Goal: Task Accomplishment & Management: Complete application form

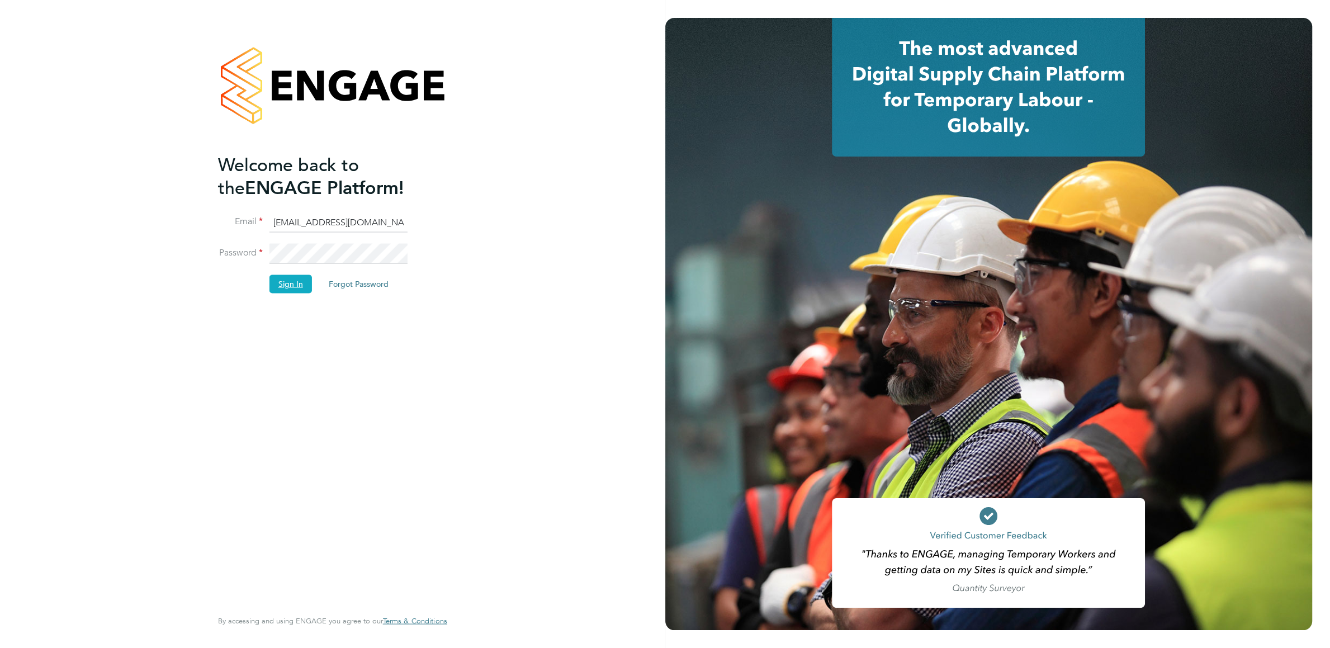
click at [292, 286] on button "Sign In" at bounding box center [290, 284] width 42 height 18
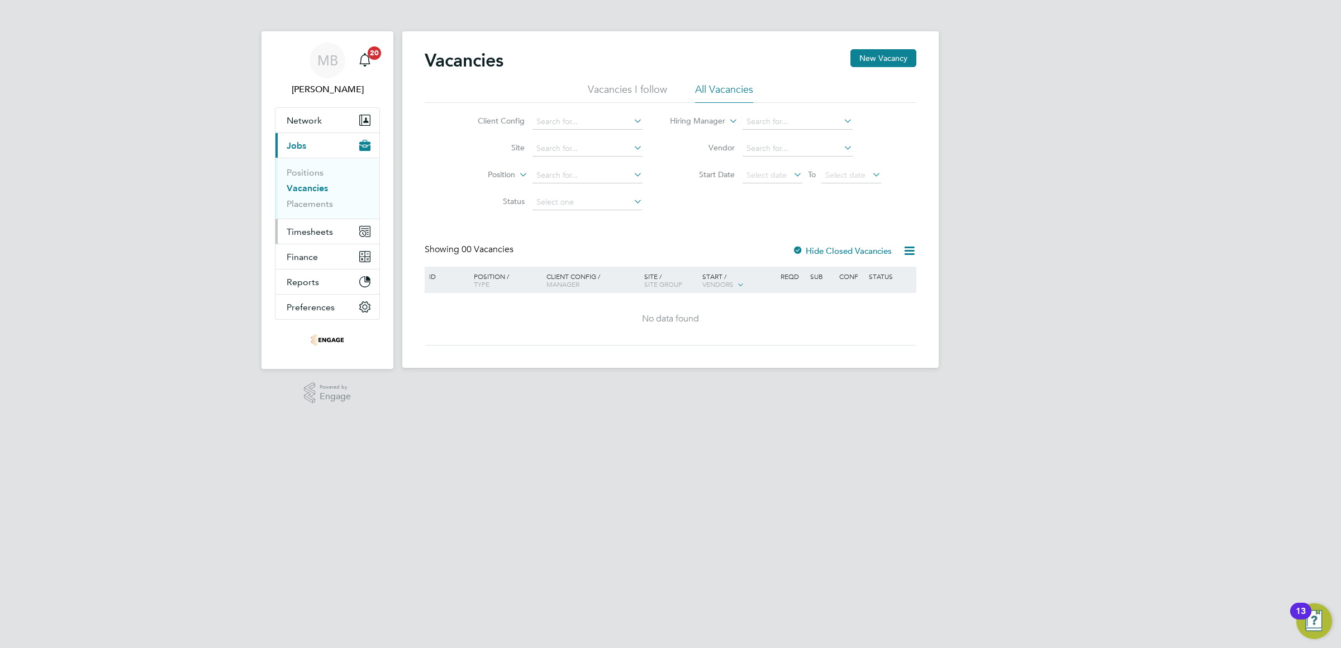
click at [307, 229] on span "Timesheets" at bounding box center [310, 231] width 46 height 11
click at [316, 231] on span "Timesheets" at bounding box center [310, 231] width 46 height 11
click at [309, 198] on link "Timesheets" at bounding box center [310, 197] width 46 height 11
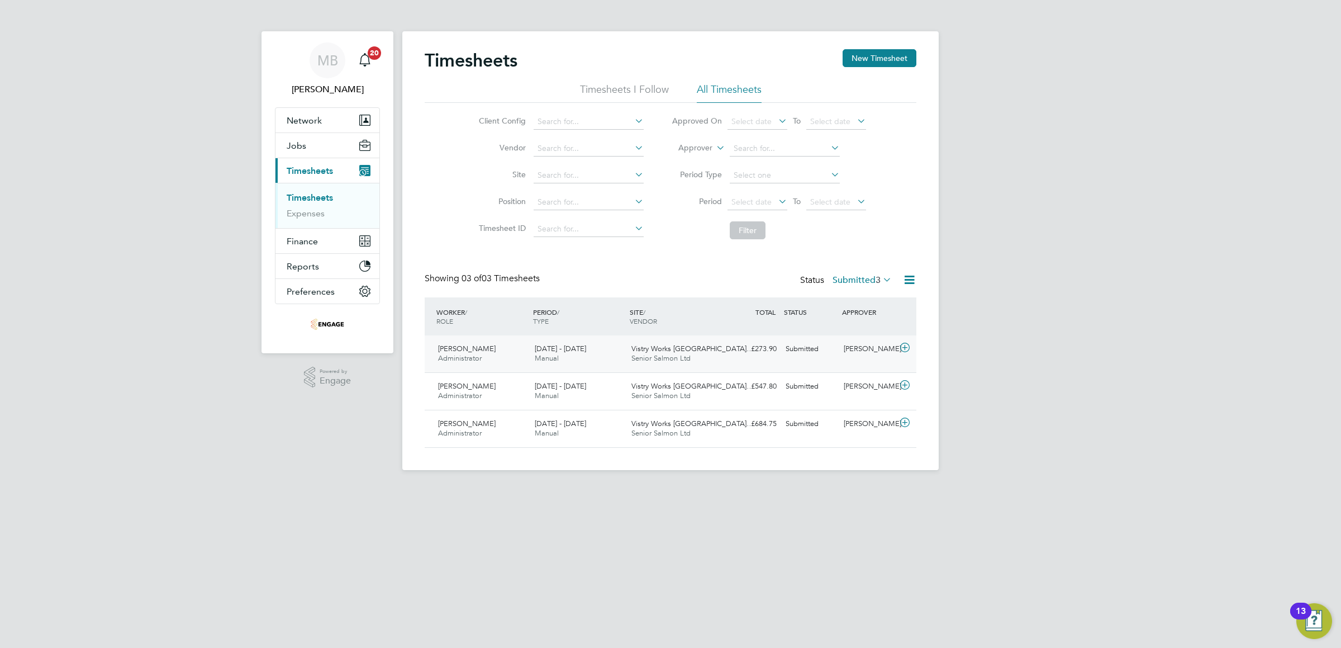
click at [486, 353] on span "Sheree Costelow" at bounding box center [467, 349] width 58 height 10
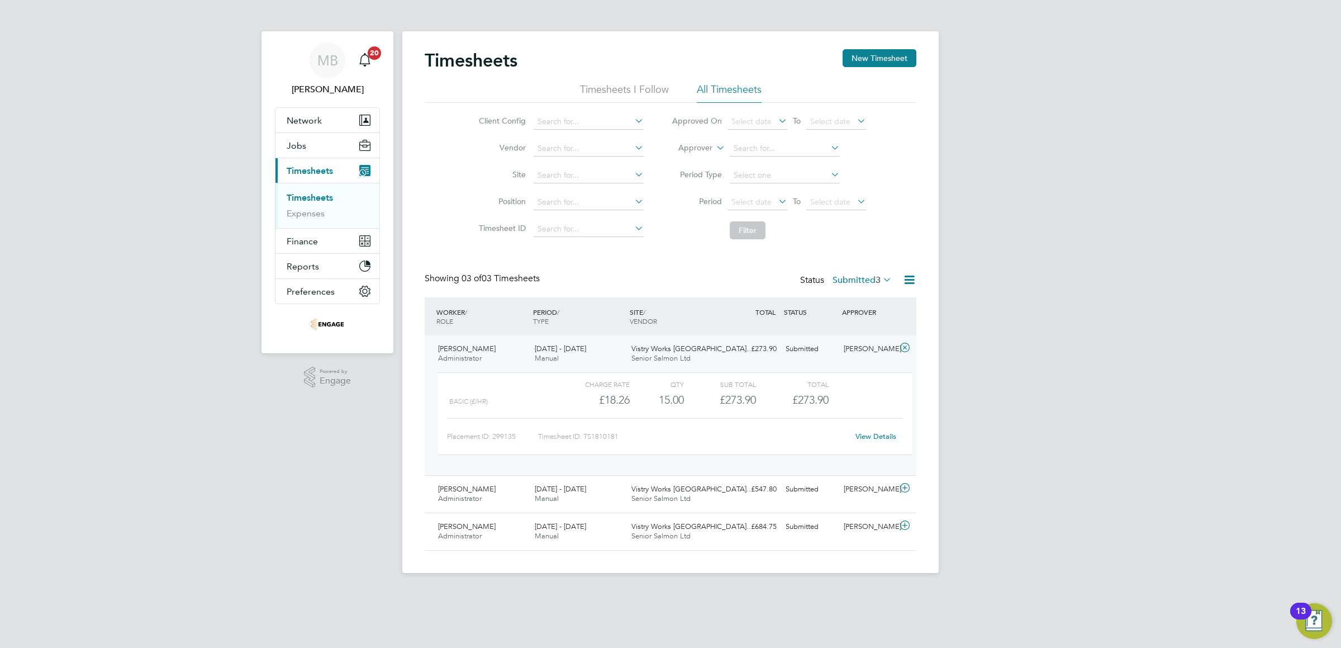
scroll to position [40, 109]
click at [876, 437] on link "View Details" at bounding box center [876, 436] width 41 height 10
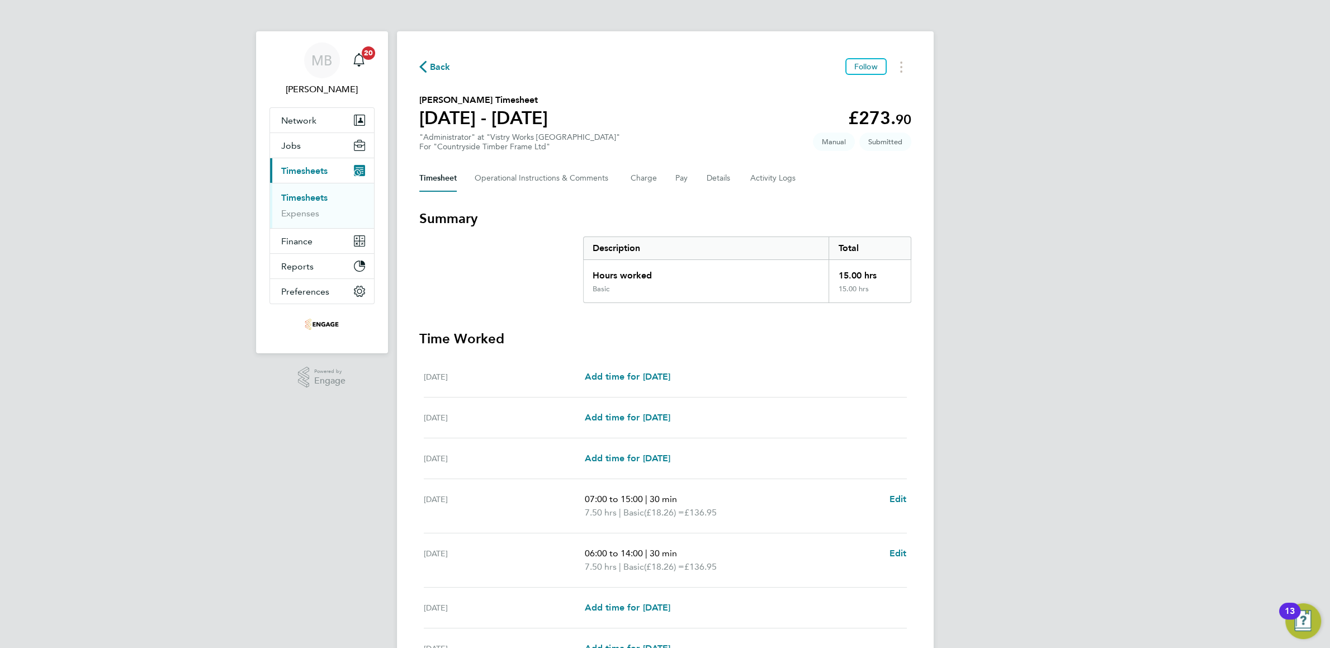
click at [314, 201] on link "Timesheets" at bounding box center [304, 197] width 46 height 11
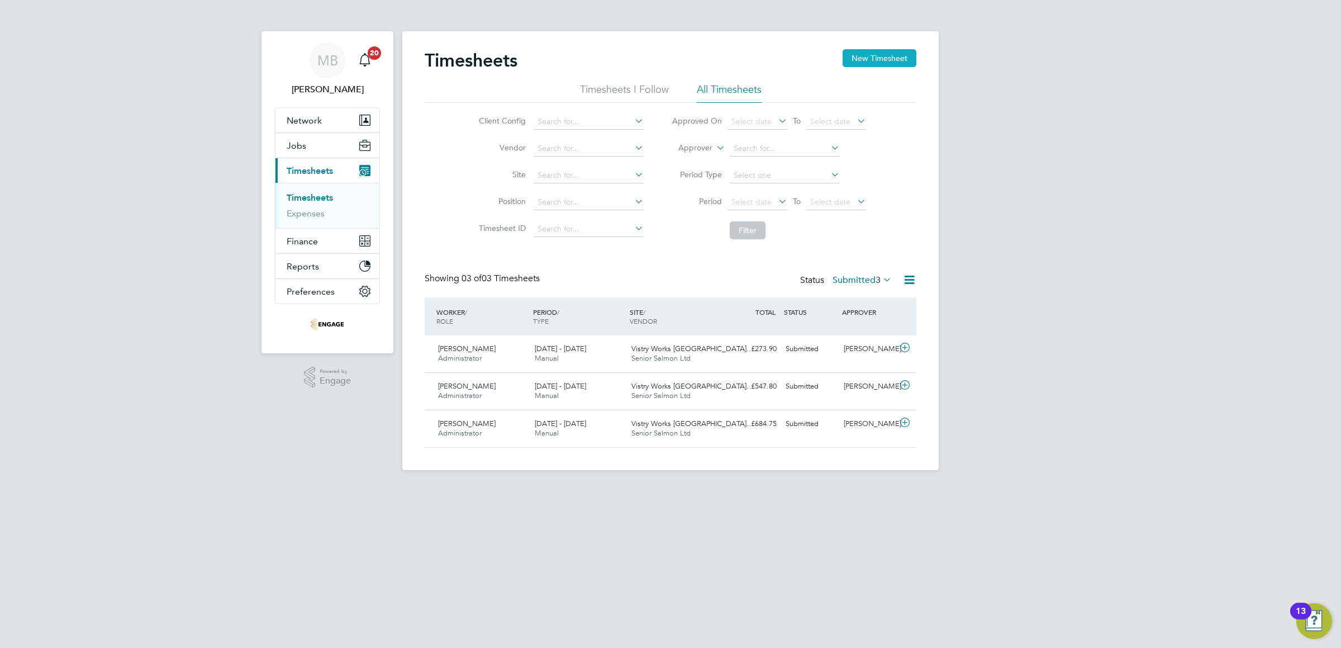
click at [889, 53] on button "New Timesheet" at bounding box center [880, 58] width 74 height 18
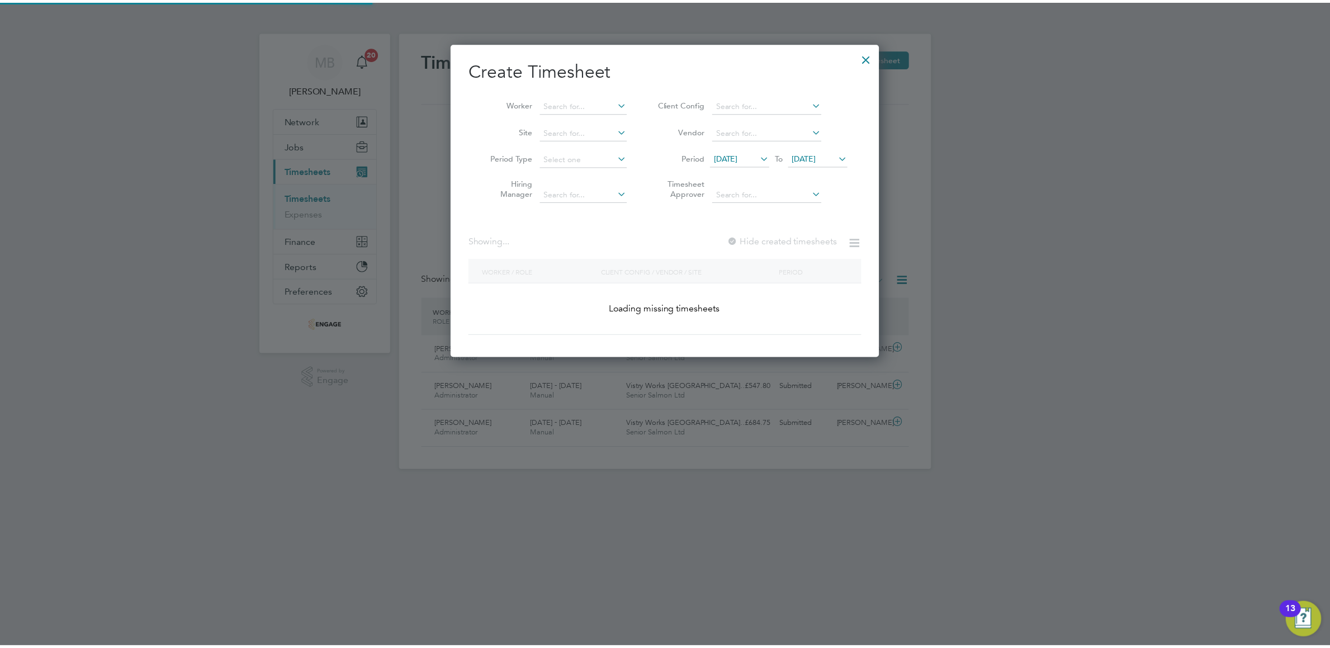
scroll to position [393, 444]
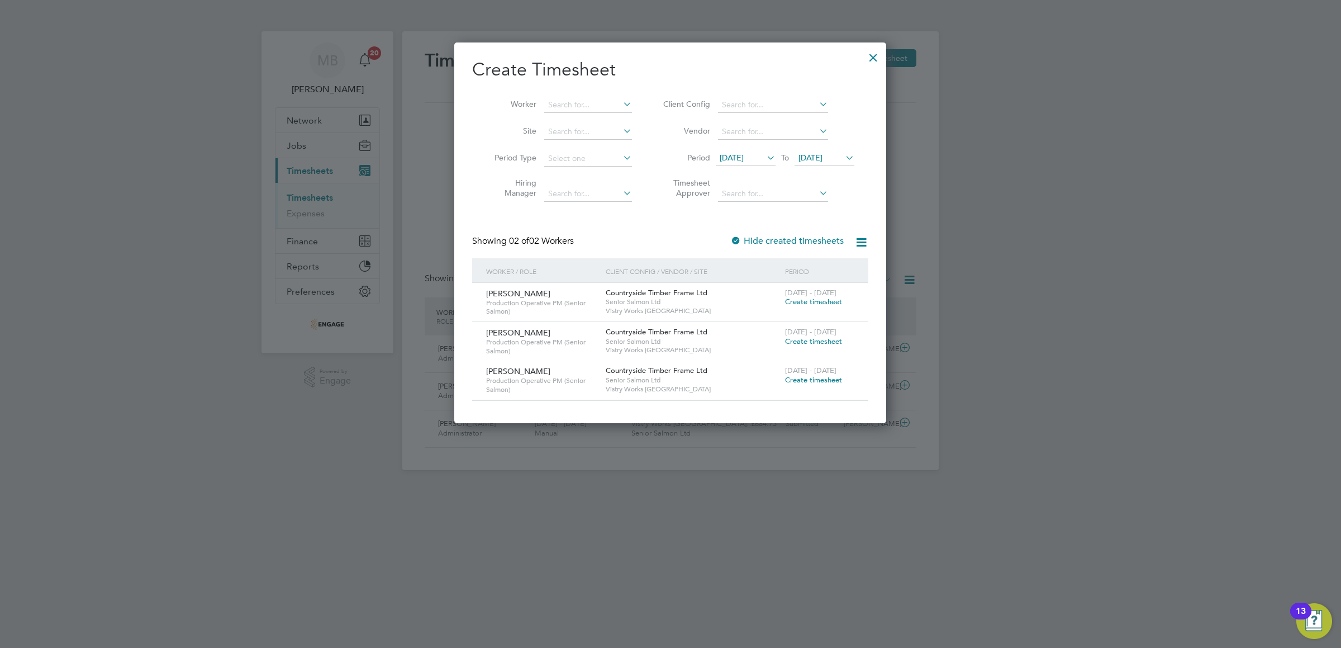
click at [799, 301] on span "Create timesheet" at bounding box center [813, 302] width 57 height 10
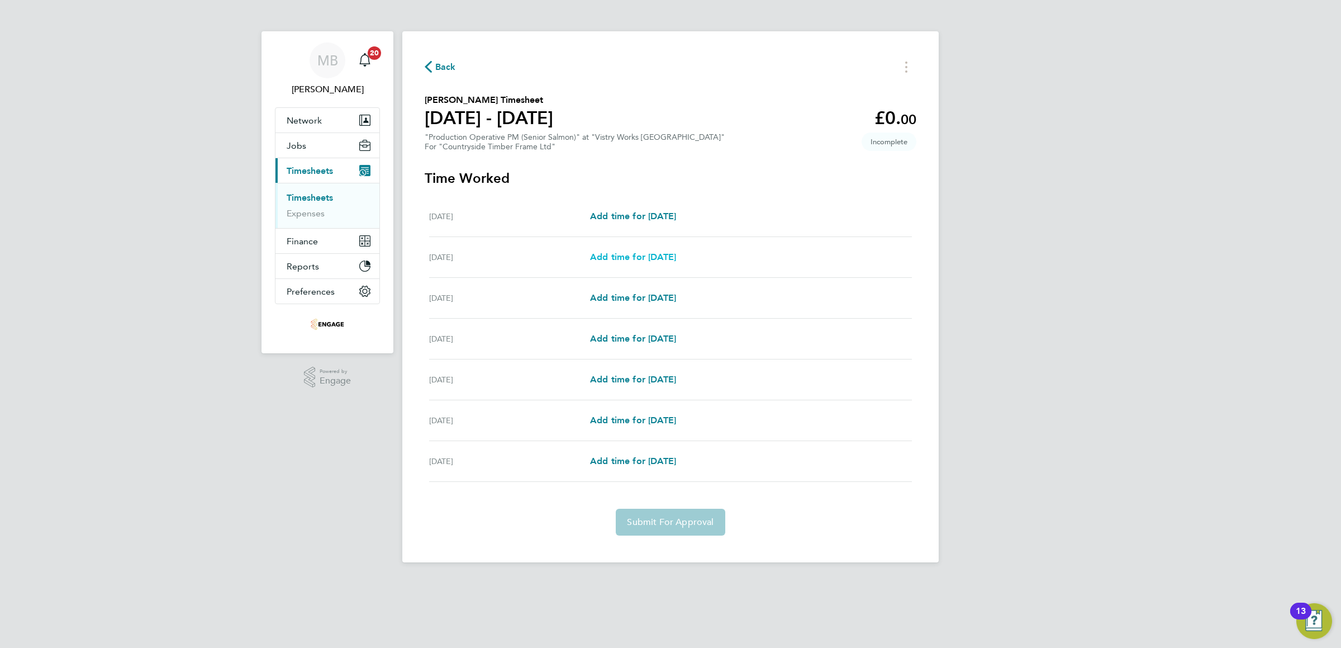
click at [636, 259] on span "Add time for Tue 26 Aug" at bounding box center [633, 257] width 86 height 11
select select "15"
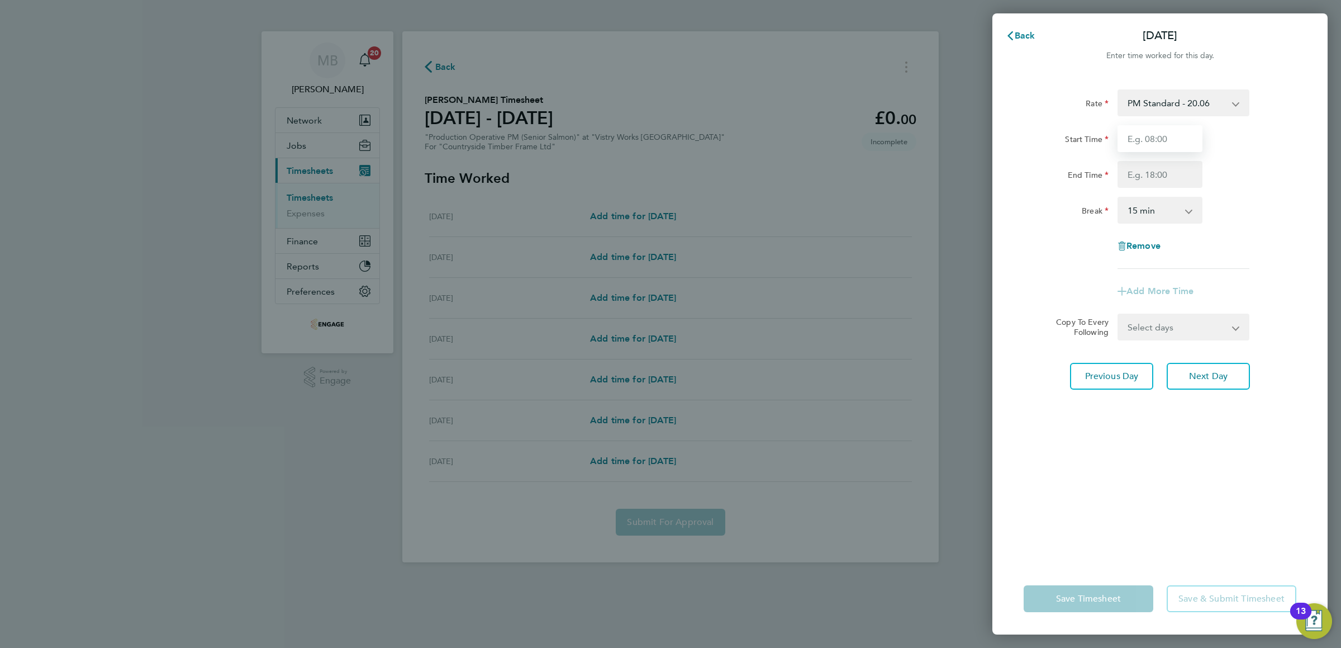
click at [1151, 144] on input "Start Time" at bounding box center [1160, 138] width 85 height 27
type input "07:00"
type input "14:00"
click at [1188, 212] on app-icon-cross-button at bounding box center [1194, 210] width 13 height 25
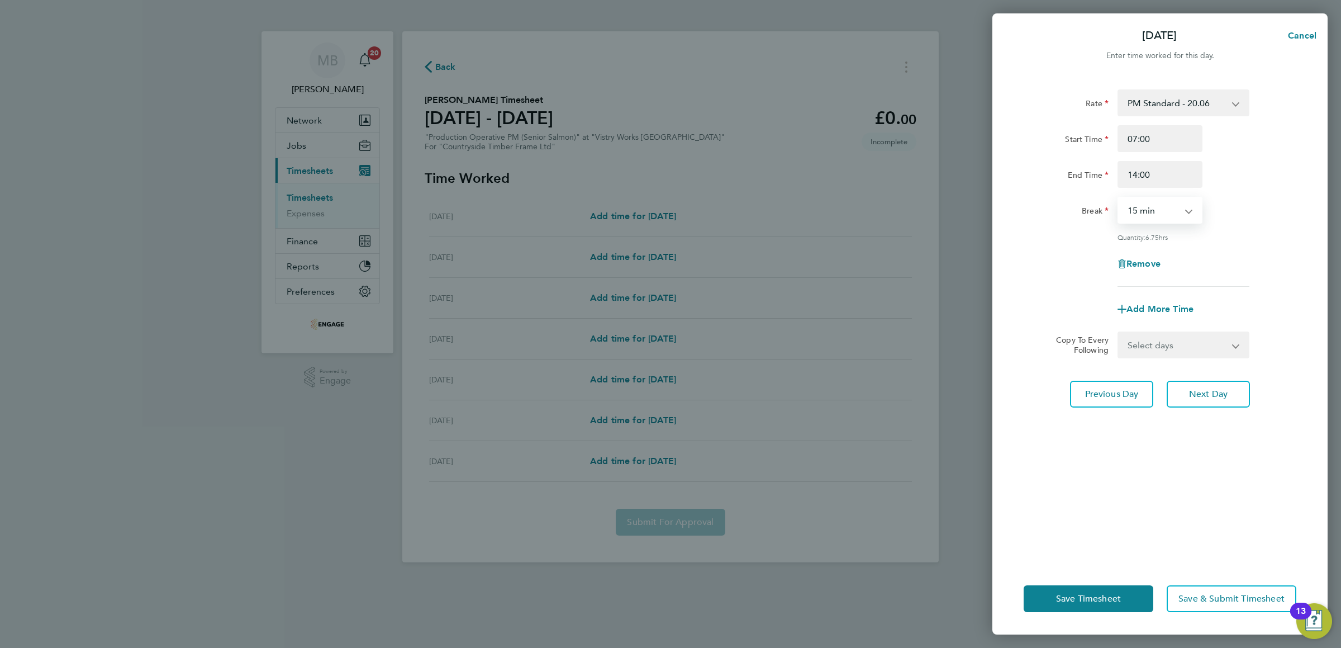
click at [1119, 198] on select "0 min 15 min 30 min 45 min 60 min 75 min 90 min" at bounding box center [1153, 210] width 69 height 25
select select "30"
click option "30 min" at bounding box center [0, 0] width 0 height 0
click at [1201, 391] on span "Next Day" at bounding box center [1208, 393] width 39 height 11
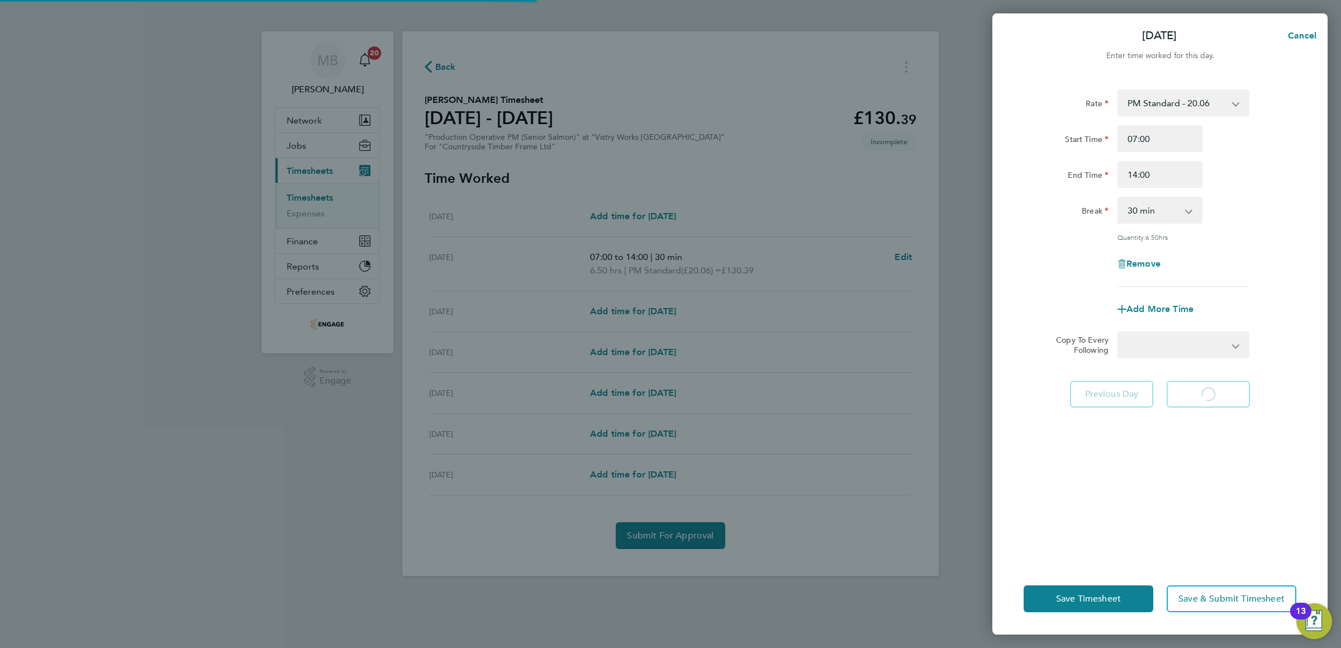
select select "15"
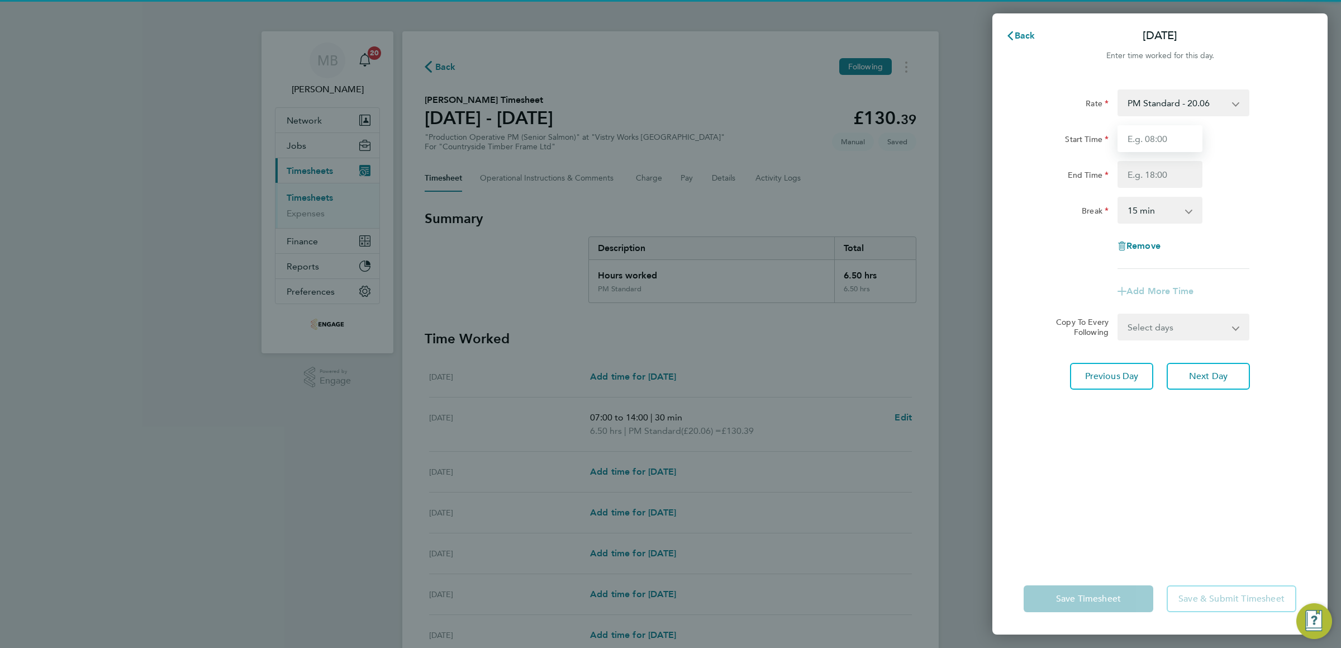
click at [1166, 139] on input "Start Time" at bounding box center [1160, 138] width 85 height 27
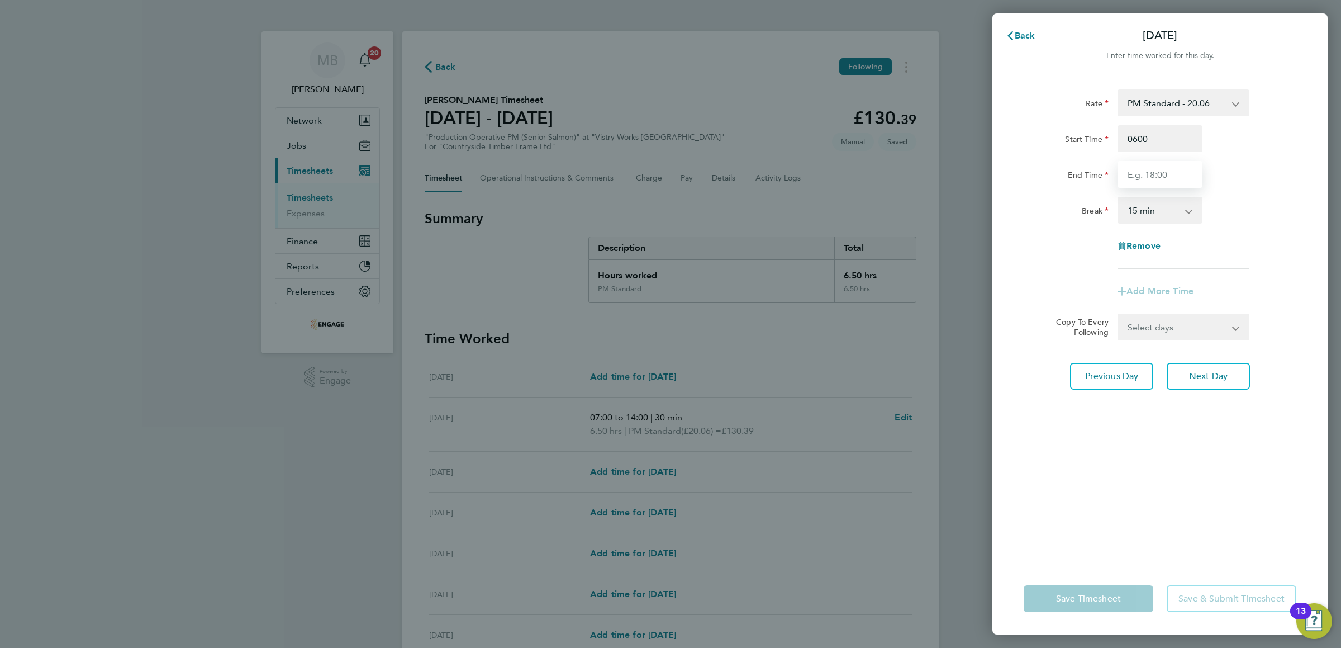
type input "06:00"
type input "14:00"
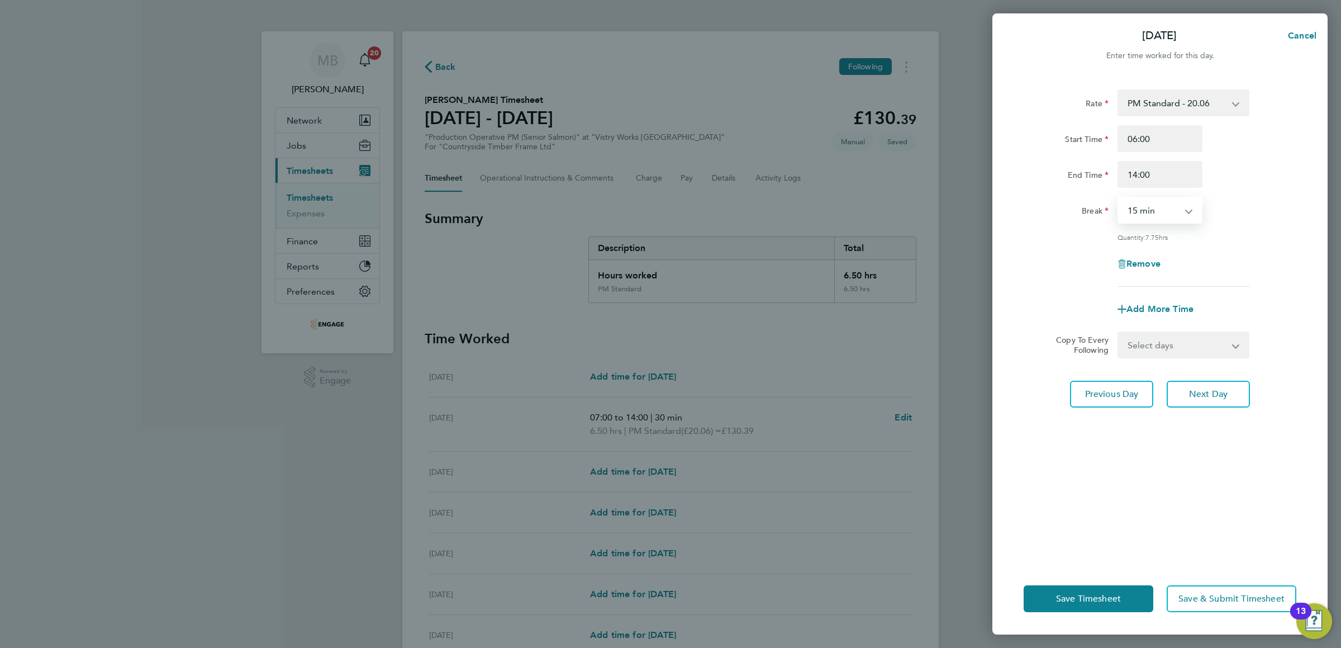
click at [1119, 198] on select "0 min 15 min 30 min 45 min 60 min 75 min 90 min" at bounding box center [1153, 210] width 69 height 25
select select "30"
click option "30 min" at bounding box center [0, 0] width 0 height 0
select select "THU"
click option "Thursday" at bounding box center [0, 0] width 0 height 0
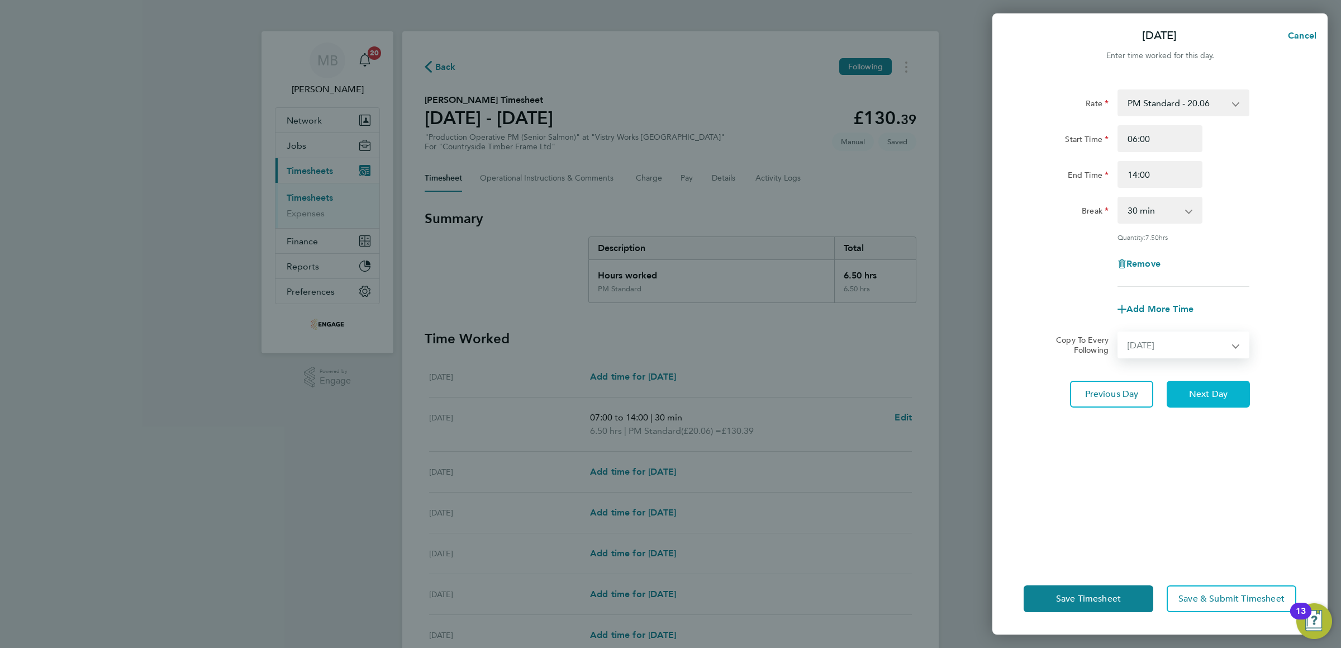
select select "2025-08-31"
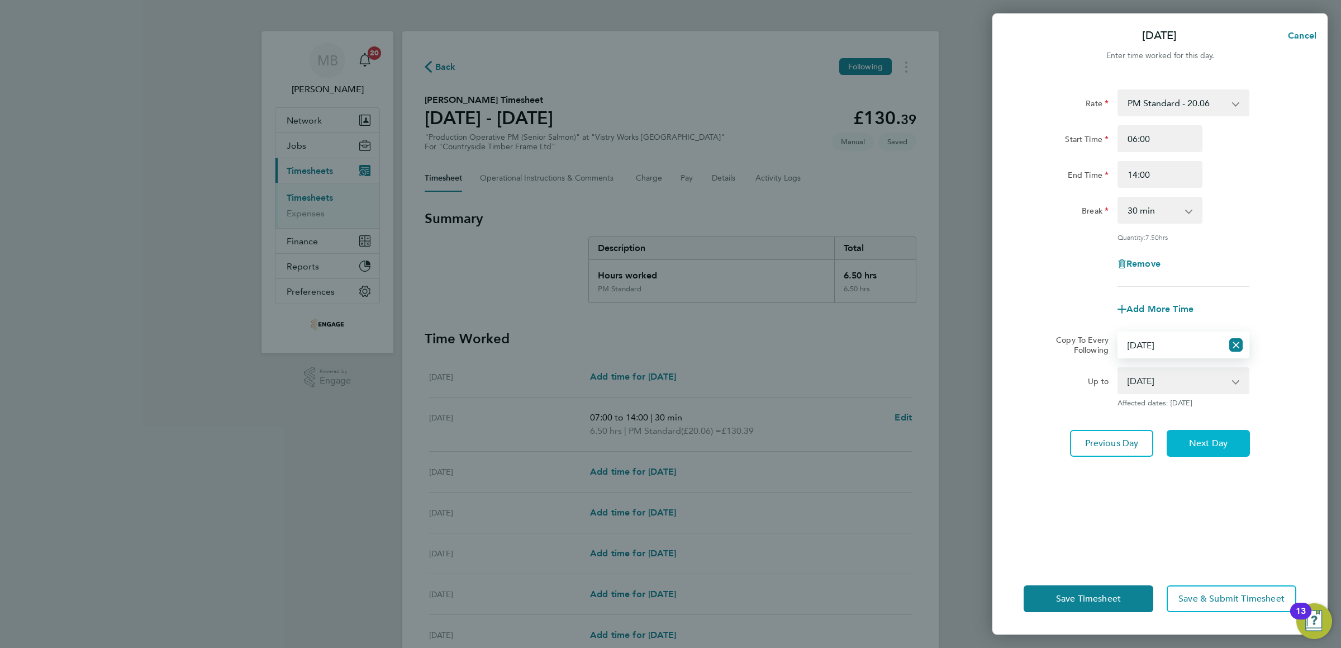
click at [1198, 443] on span "Next Day" at bounding box center [1208, 443] width 39 height 11
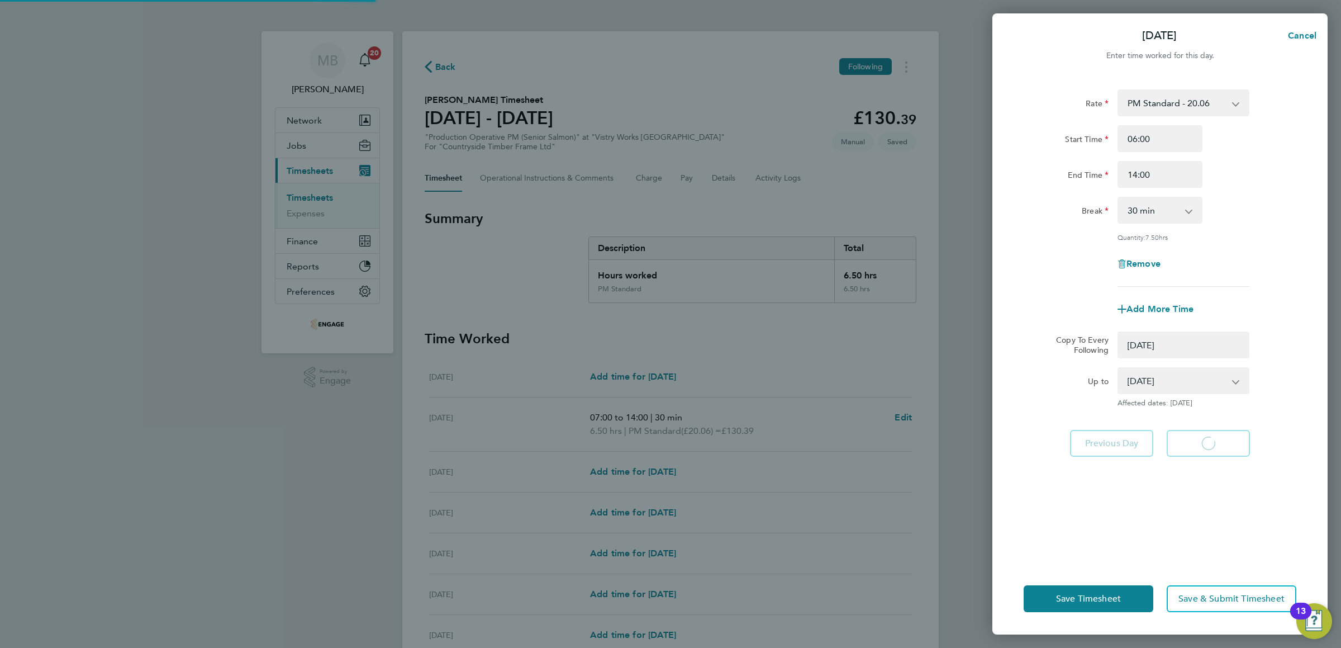
select select "30"
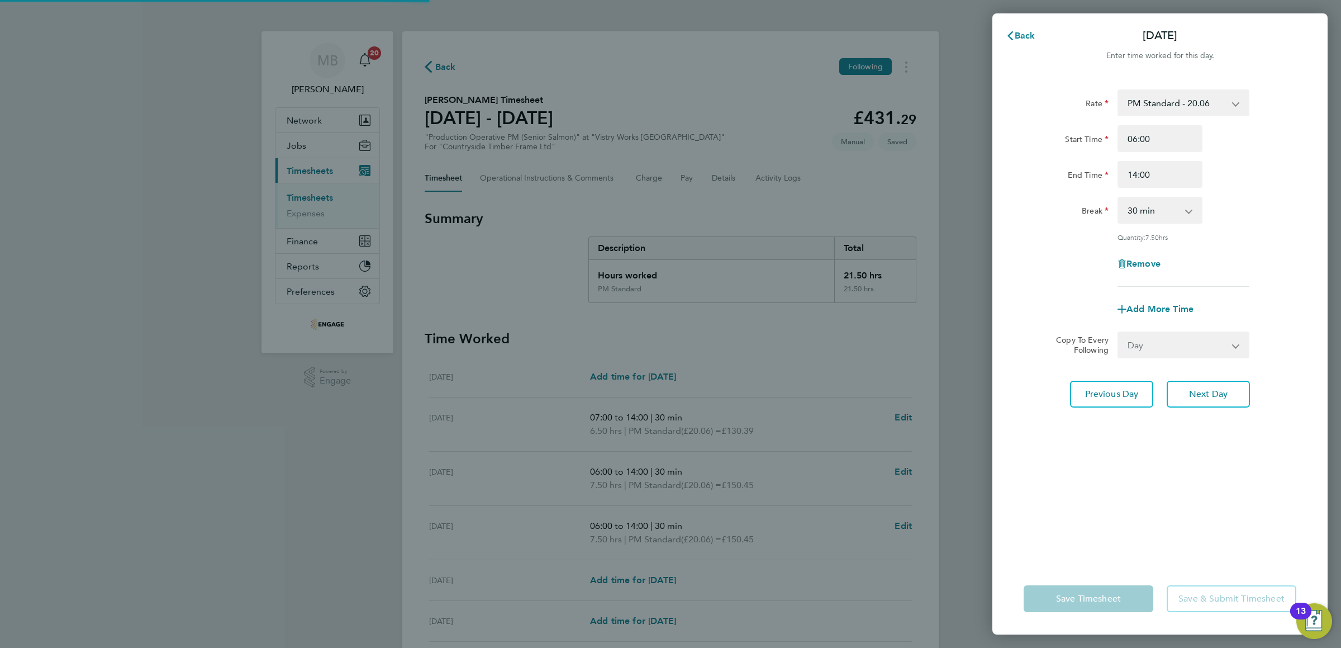
select select "0: null"
click at [1189, 395] on span "Next Day" at bounding box center [1208, 393] width 39 height 11
select select "15"
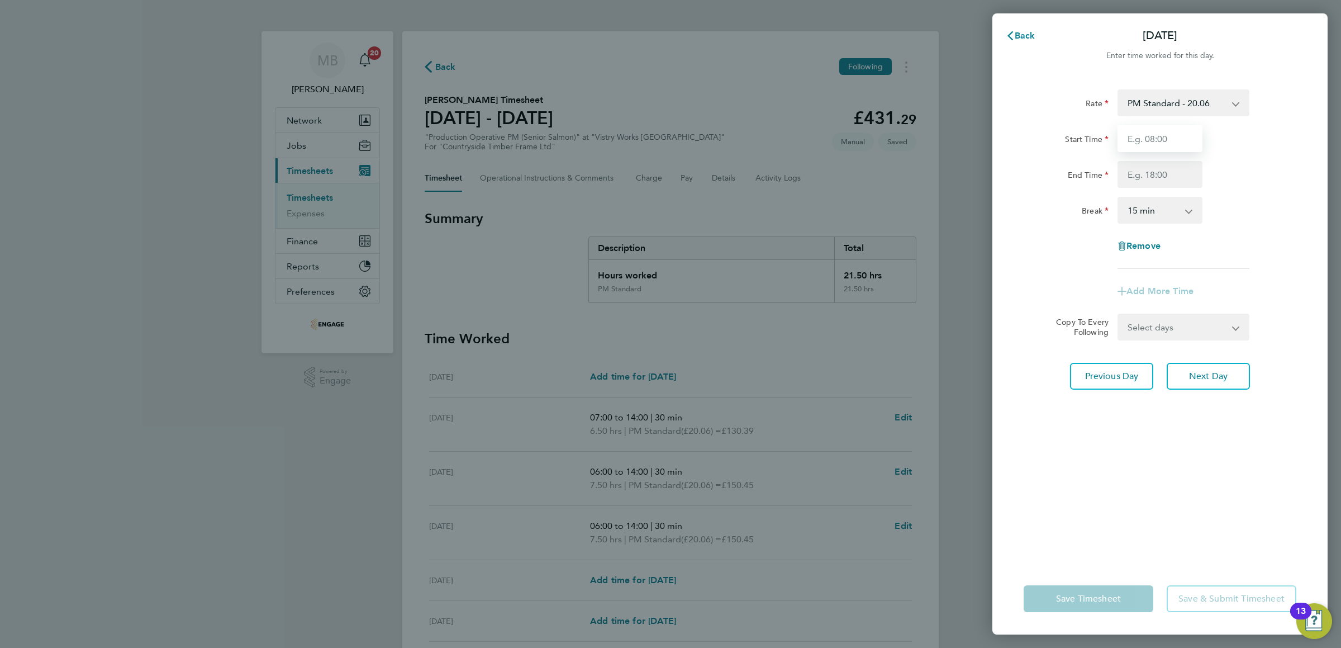
click at [1164, 144] on input "Start Time" at bounding box center [1160, 138] width 85 height 27
type input "06:00"
type input "14:00"
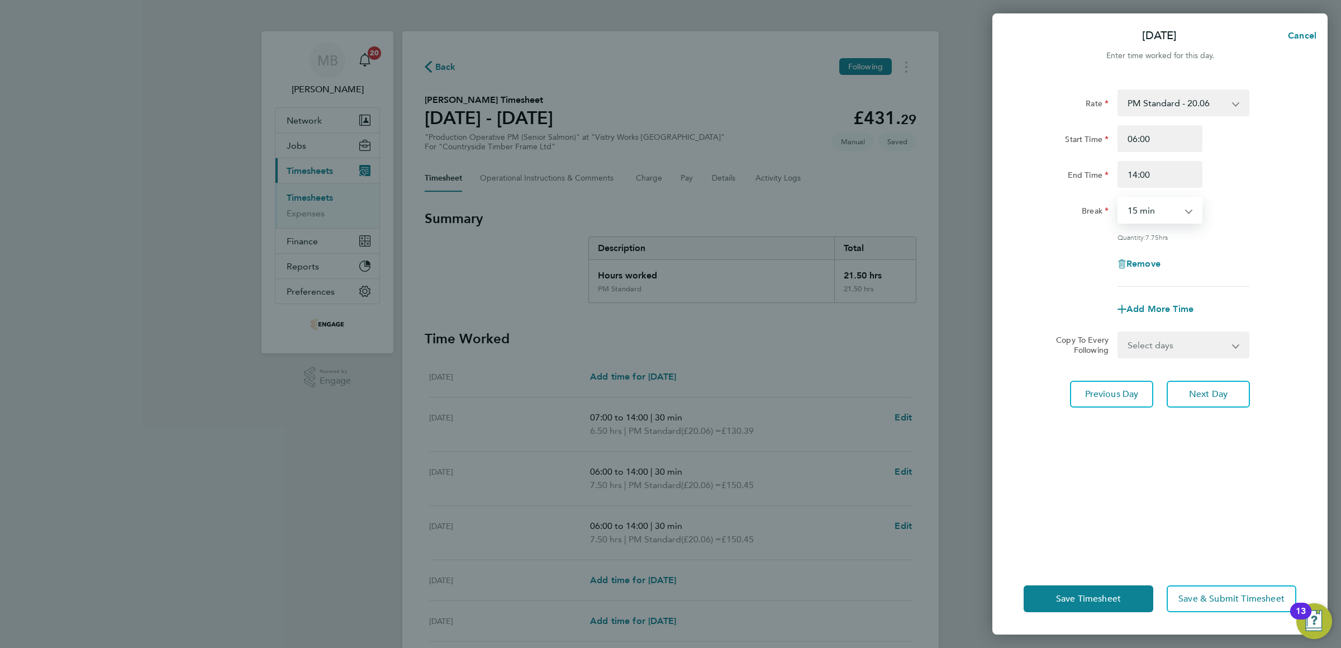
select select "30"
click option "30 min" at bounding box center [0, 0] width 0 height 0
click at [1119, 333] on select "Select days Day Weekend (Sat-Sun) Saturday Sunday" at bounding box center [1177, 345] width 117 height 25
click at [1169, 349] on select "Select days Day Weekend (Sat-Sun) Saturday Sunday" at bounding box center [1177, 345] width 117 height 25
click at [1191, 394] on span "Next Day" at bounding box center [1208, 393] width 39 height 11
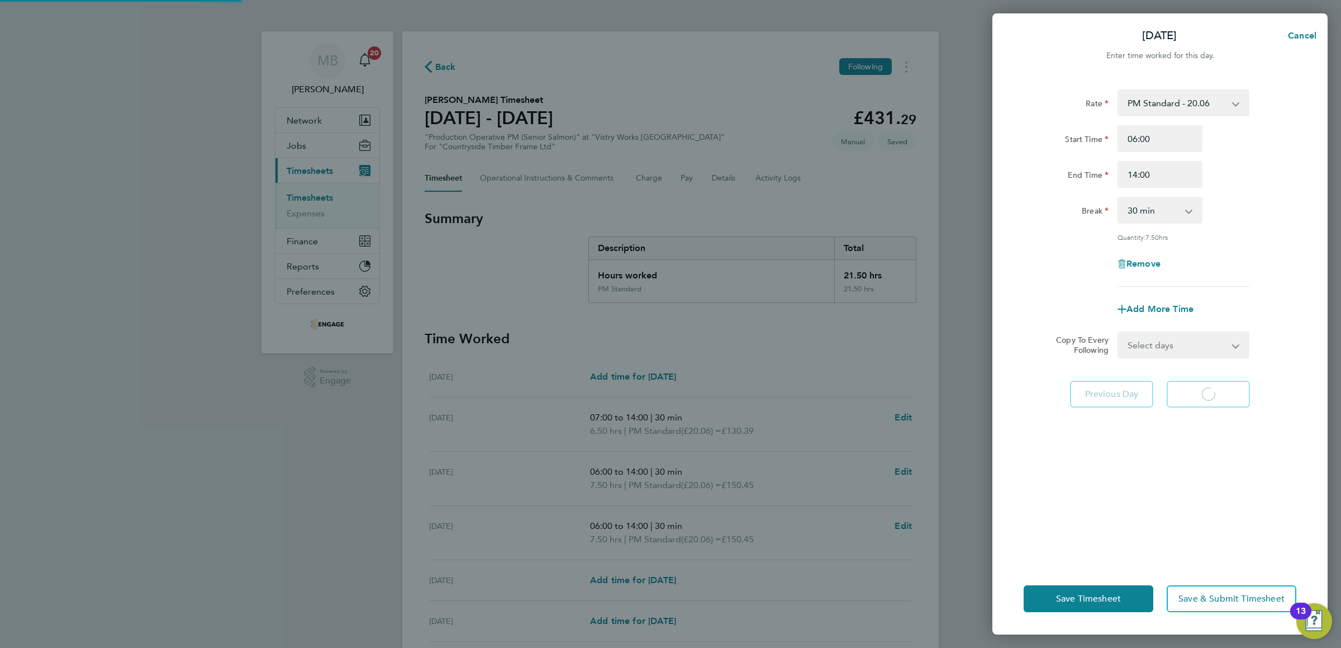
select select "15"
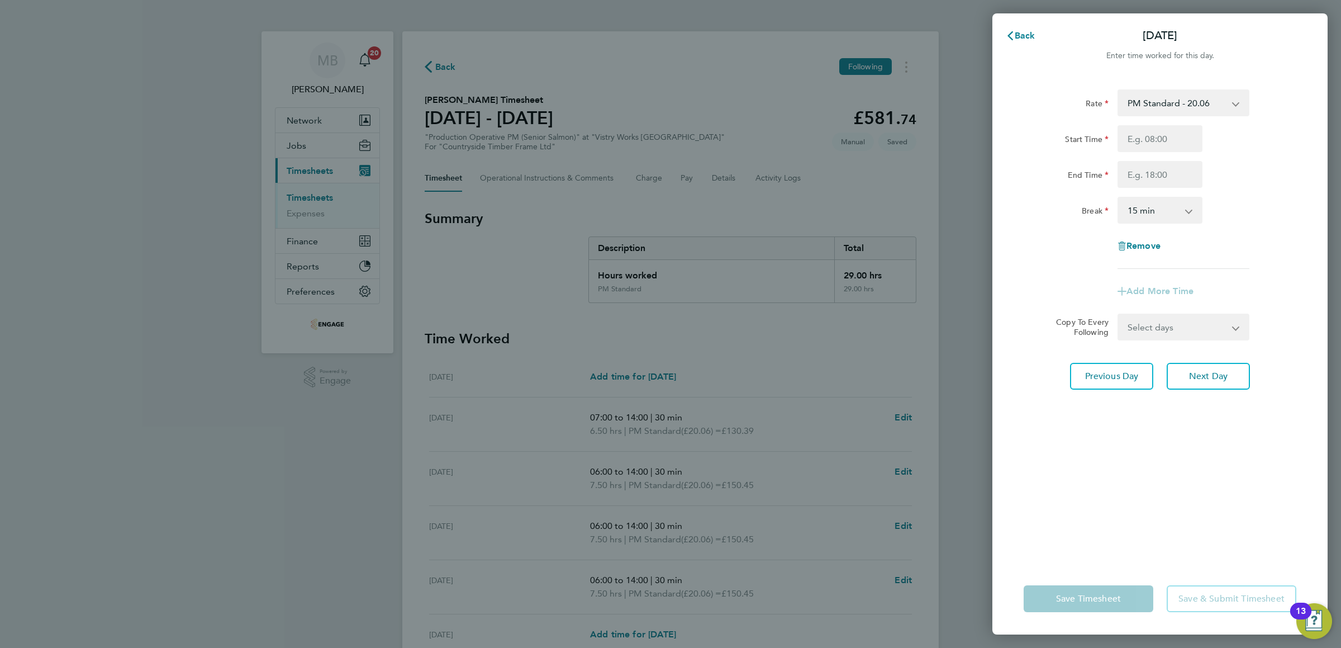
click at [1191, 508] on div "Rate PM Standard - 20.06 PM OT 1 - 30.08 PM OT2 - 40.11 Start Time End Time Bre…" at bounding box center [1160, 319] width 335 height 487
click at [1028, 39] on span "Back" at bounding box center [1025, 35] width 21 height 11
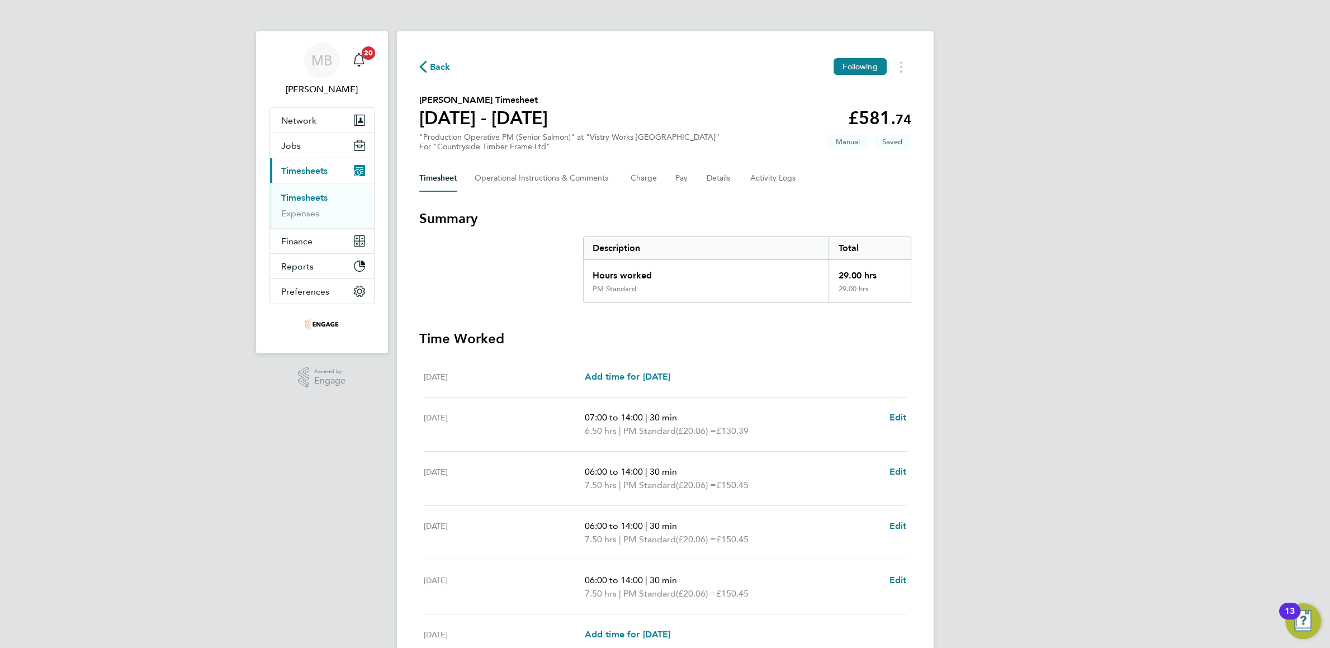
scroll to position [148, 0]
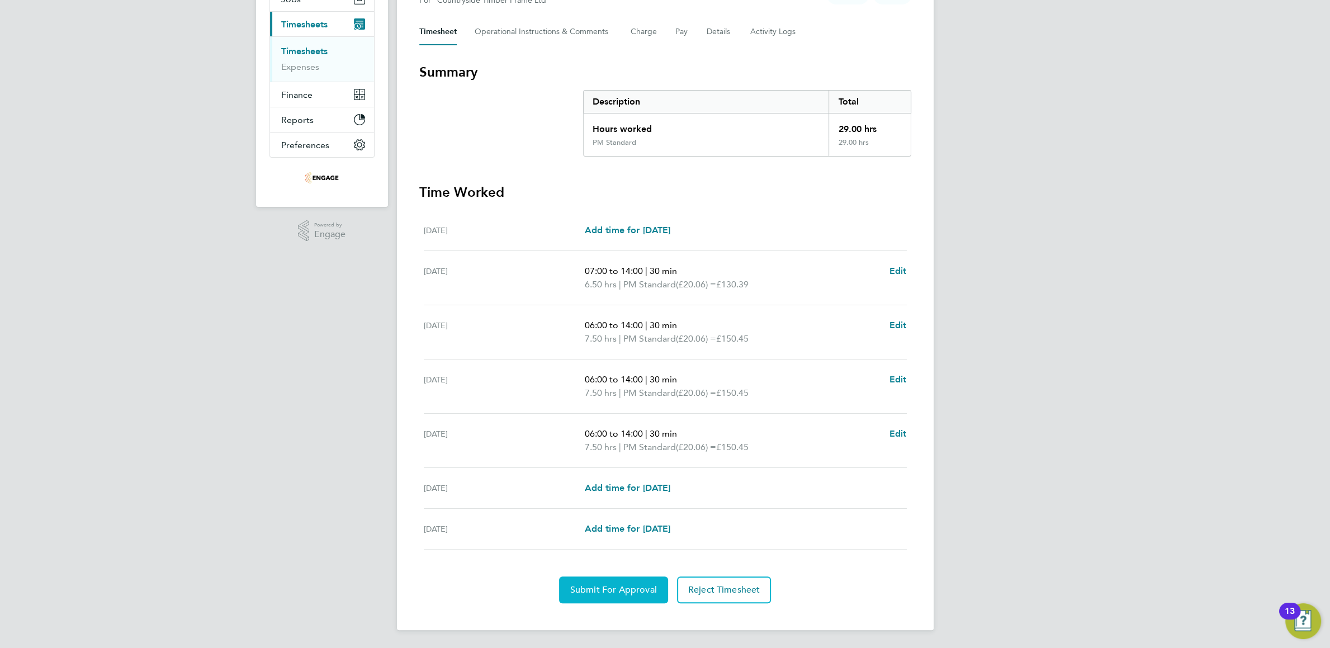
drag, startPoint x: 604, startPoint y: 586, endPoint x: 706, endPoint y: 575, distance: 103.5
click at [604, 586] on span "Submit For Approval" at bounding box center [613, 589] width 87 height 11
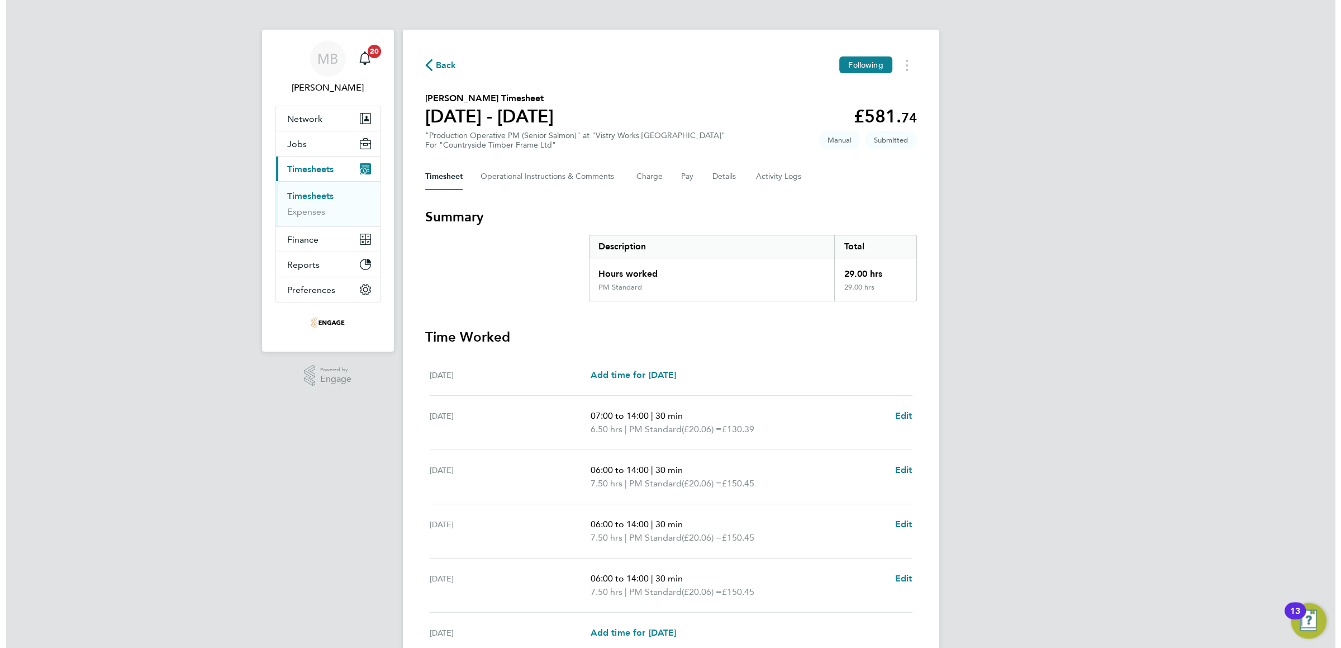
scroll to position [0, 0]
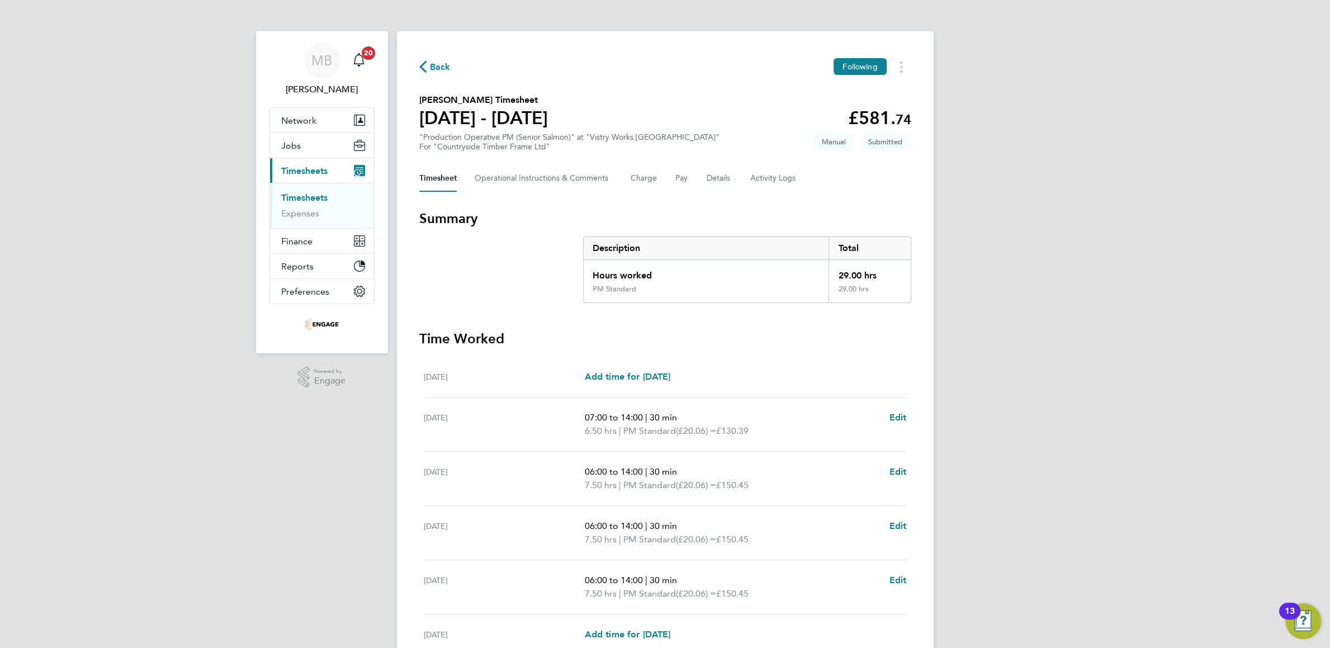
click at [305, 202] on link "Timesheets" at bounding box center [304, 197] width 46 height 11
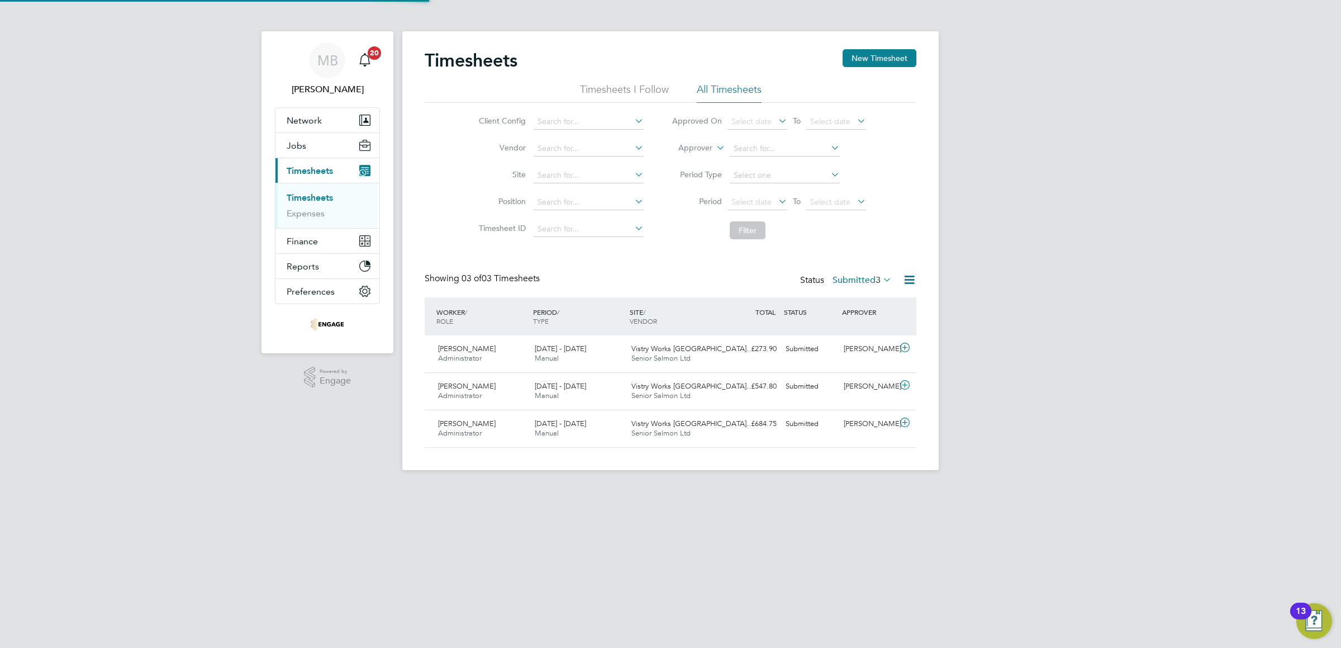
scroll to position [40, 108]
click at [807, 350] on div "Submitted" at bounding box center [810, 349] width 58 height 18
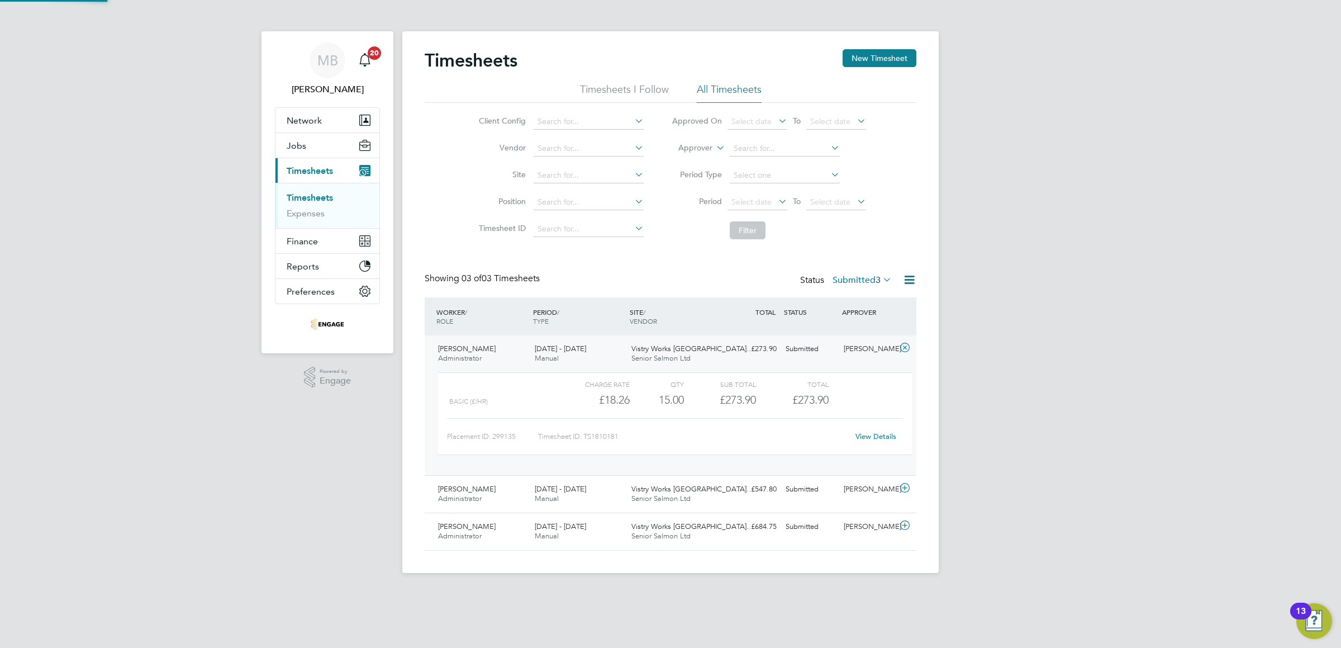
scroll to position [31, 121]
click at [868, 438] on link "View Details" at bounding box center [876, 436] width 41 height 10
click at [756, 491] on div "£547.80 Submitted" at bounding box center [752, 489] width 58 height 18
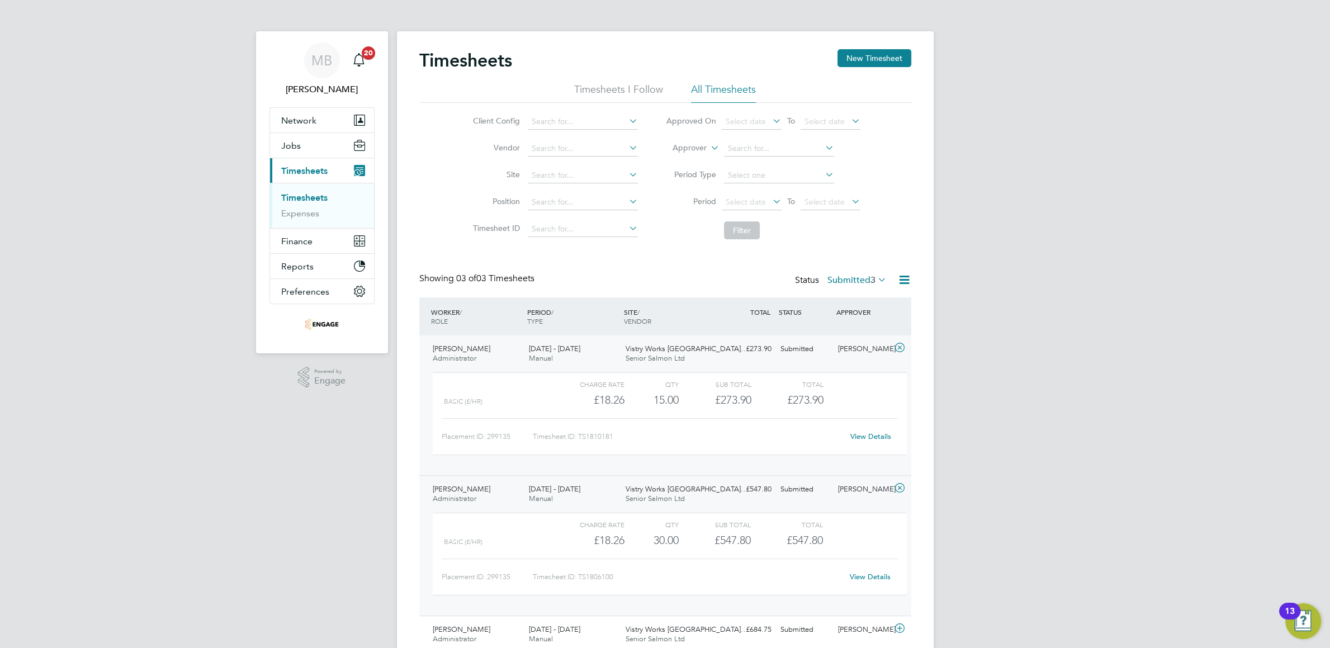
click at [720, 494] on div "£547.80 Submitted" at bounding box center [747, 489] width 58 height 18
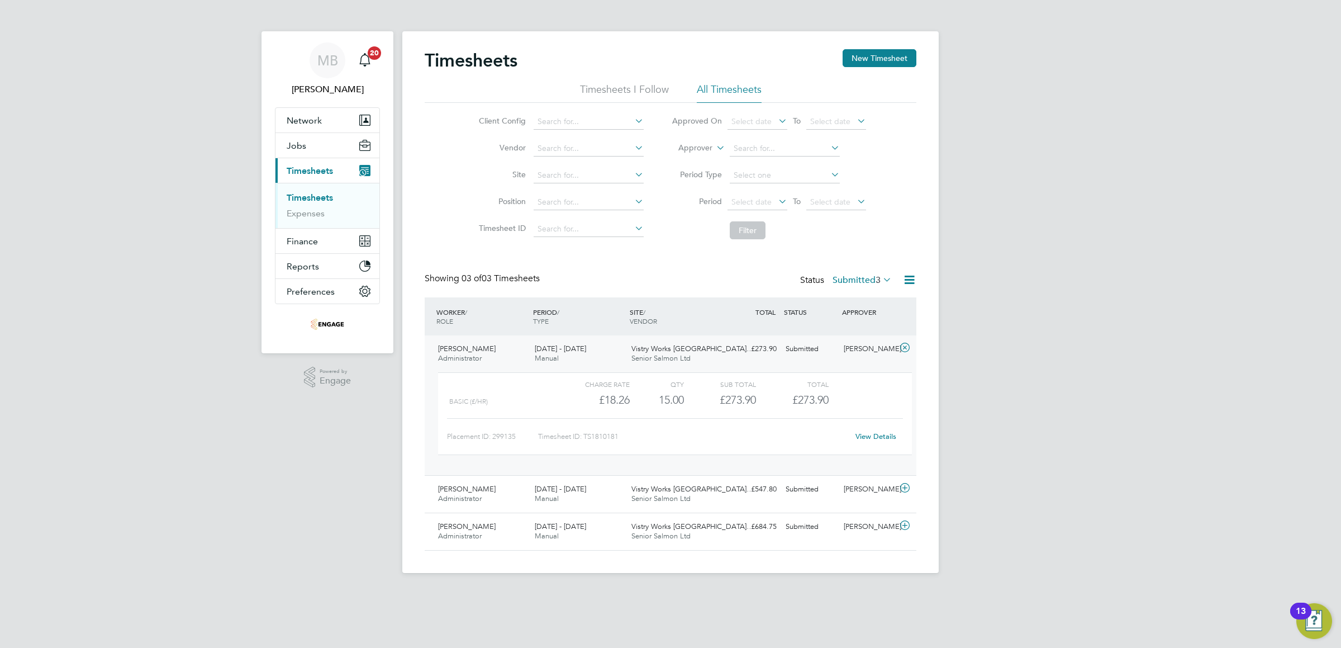
click at [695, 347] on span "Vistry Works East Midla…" at bounding box center [693, 349] width 122 height 10
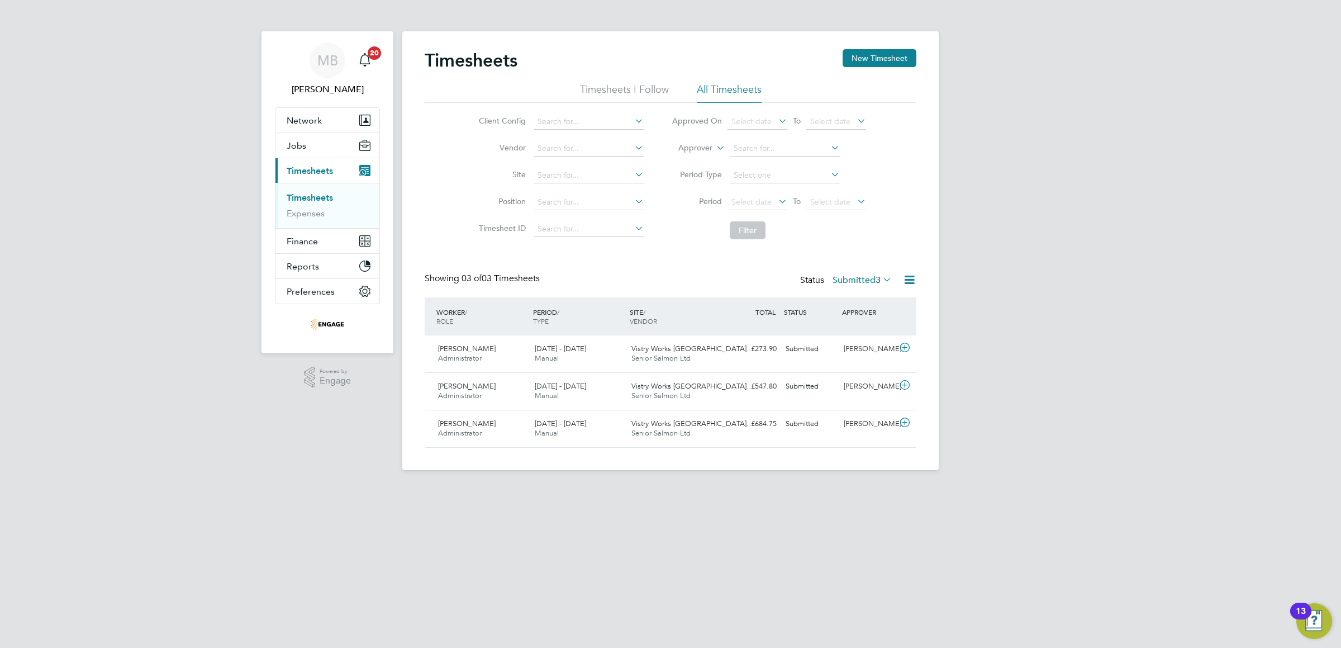
click at [325, 198] on link "Timesheets" at bounding box center [310, 197] width 46 height 11
click at [310, 197] on link "Timesheets" at bounding box center [310, 197] width 46 height 11
click at [316, 170] on span "Timesheets" at bounding box center [310, 170] width 46 height 11
click at [881, 280] on icon at bounding box center [881, 280] width 0 height 16
click at [860, 301] on li "All" at bounding box center [855, 300] width 51 height 16
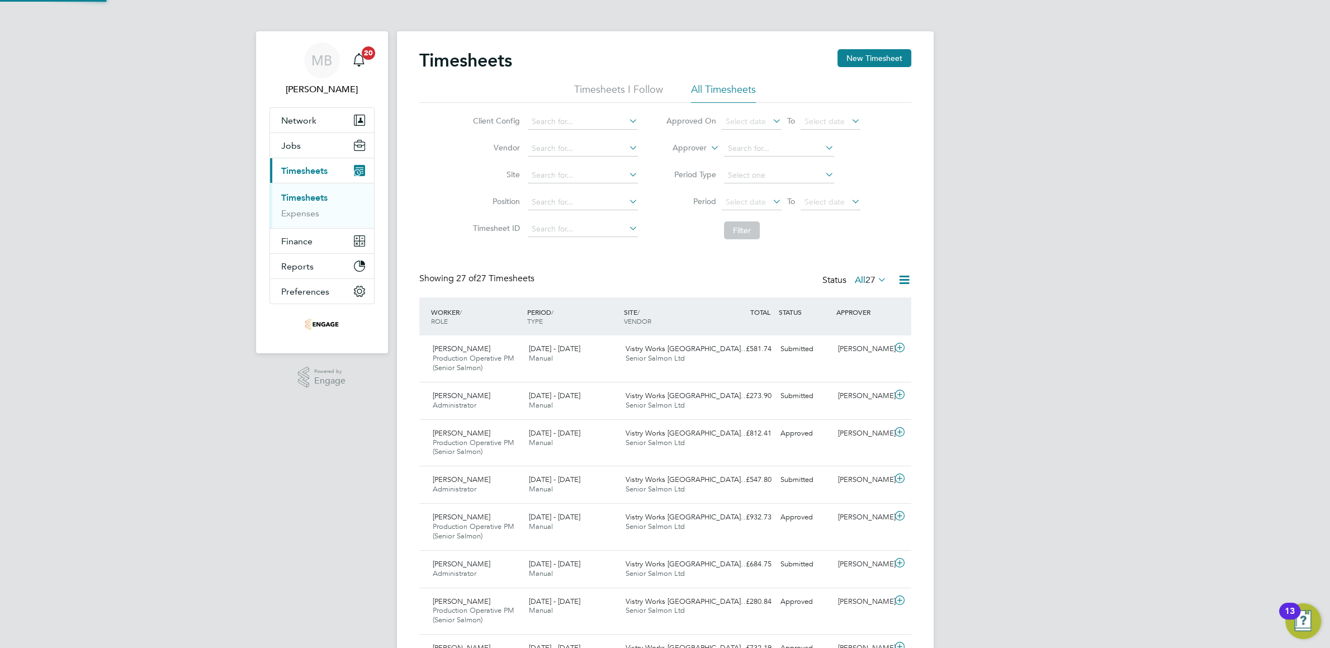
scroll to position [40, 108]
click at [573, 372] on div "Luke Hoban Production Operative PM (Senior Salmon) 25 - 31 Aug 2025 25 - 31 Aug…" at bounding box center [665, 358] width 492 height 46
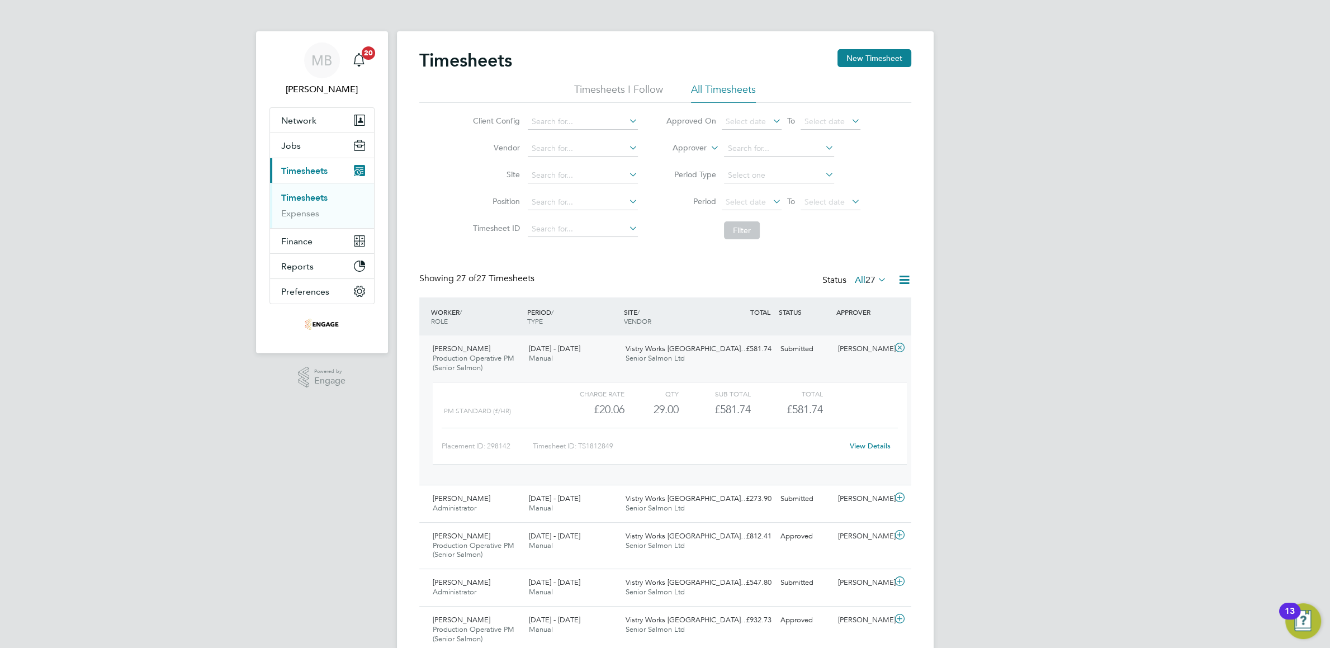
click at [870, 442] on div "View Details" at bounding box center [870, 446] width 55 height 18
click at [864, 449] on link "View Details" at bounding box center [870, 446] width 41 height 10
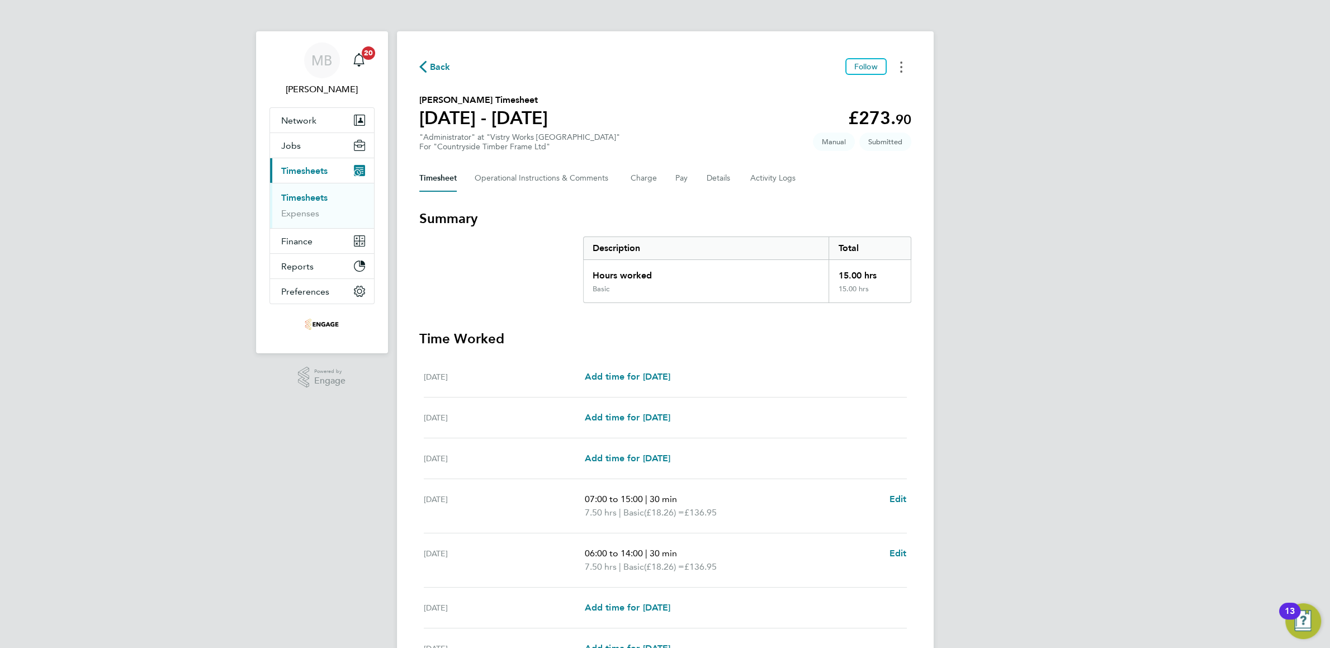
click at [896, 70] on button "Timesheets Menu" at bounding box center [901, 66] width 20 height 17
click at [902, 68] on button "Timesheets Menu" at bounding box center [901, 66] width 20 height 17
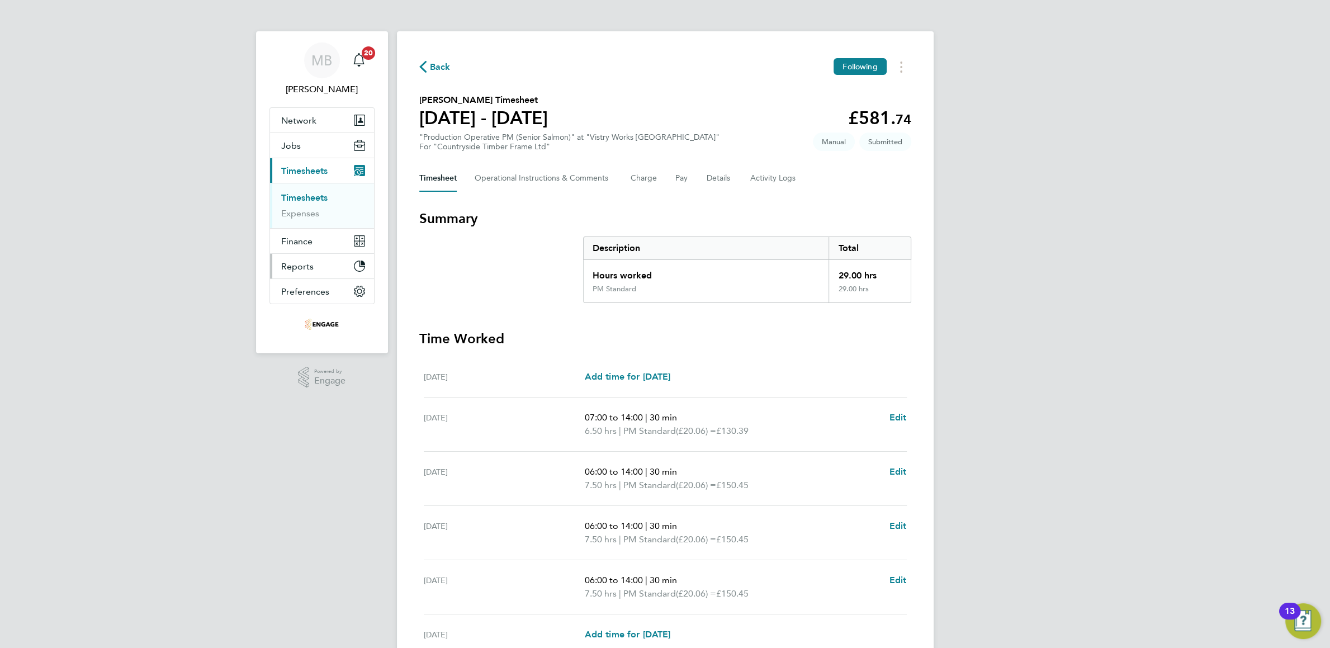
click at [324, 268] on button "Reports" at bounding box center [322, 266] width 104 height 25
click at [299, 264] on span "Reports" at bounding box center [297, 266] width 32 height 11
